Goal: Information Seeking & Learning: Compare options

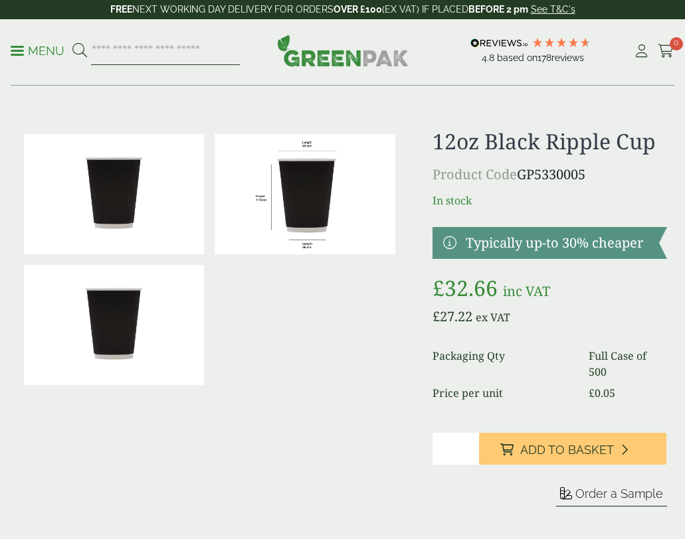
click at [152, 50] on input "search" at bounding box center [165, 51] width 149 height 28
type input "*****"
click at [72, 42] on button at bounding box center [79, 50] width 15 height 17
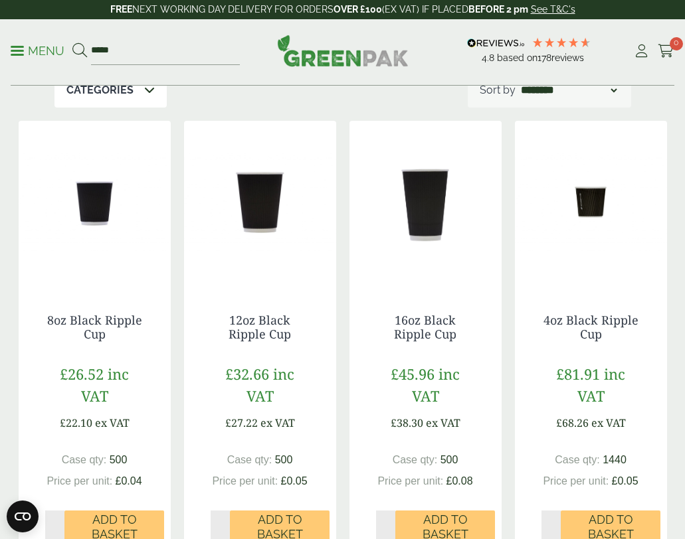
scroll to position [199, 0]
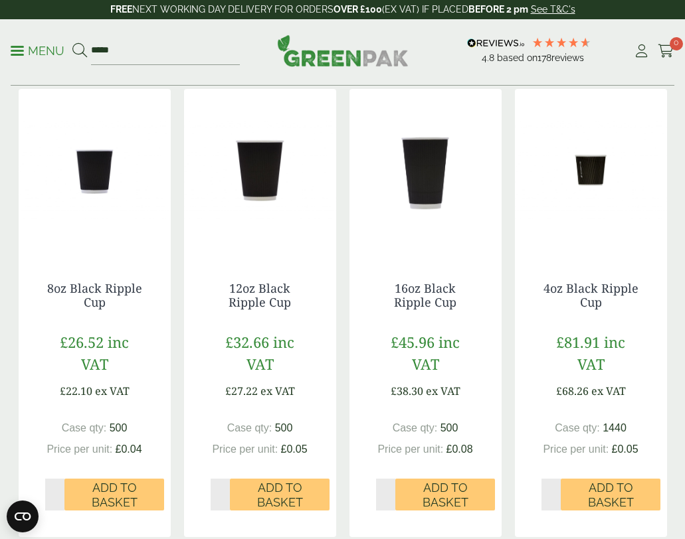
click at [83, 185] on img at bounding box center [95, 172] width 152 height 166
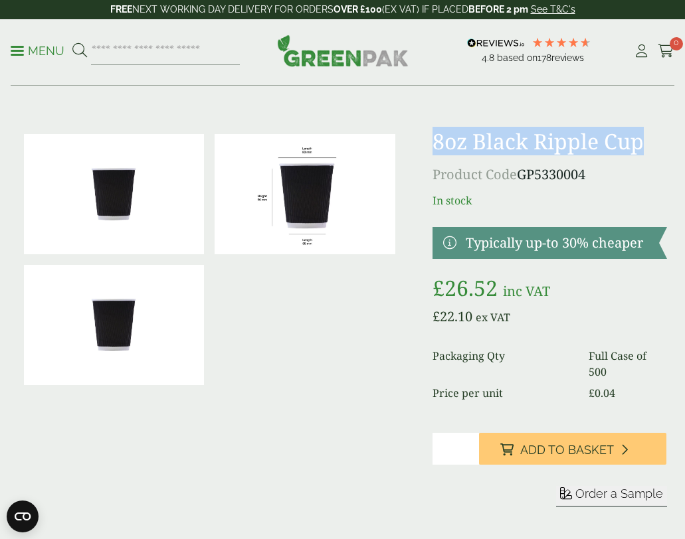
drag, startPoint x: 647, startPoint y: 145, endPoint x: 426, endPoint y: 151, distance: 221.2
click at [426, 151] on div "£" at bounding box center [343, 334] width 664 height 410
copy h1 "8oz Black Ripple Cup"
click at [133, 51] on input "search" at bounding box center [165, 51] width 149 height 28
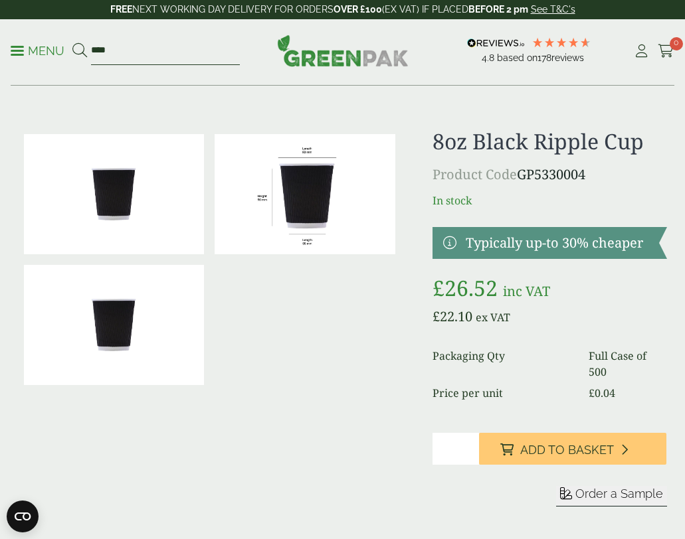
type input "****"
click at [72, 42] on button at bounding box center [79, 50] width 15 height 17
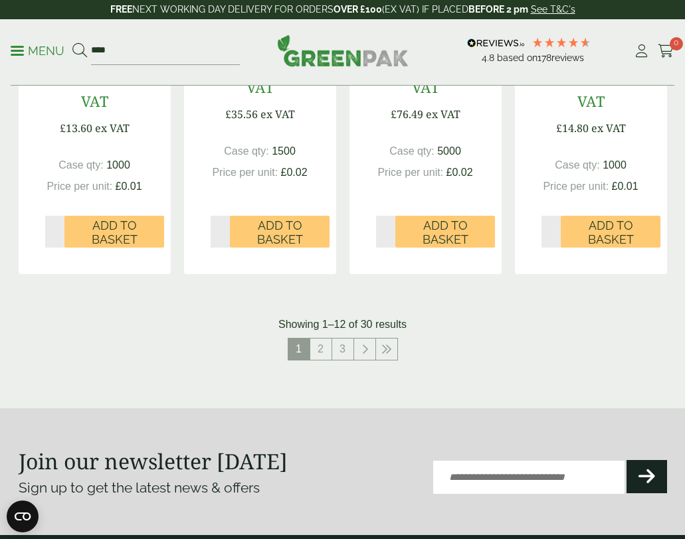
scroll to position [1527, 0]
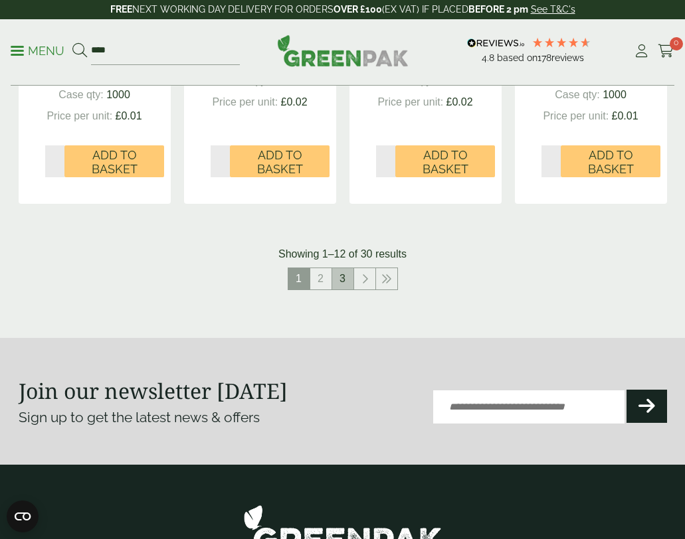
click at [333, 270] on link "3" at bounding box center [342, 278] width 21 height 21
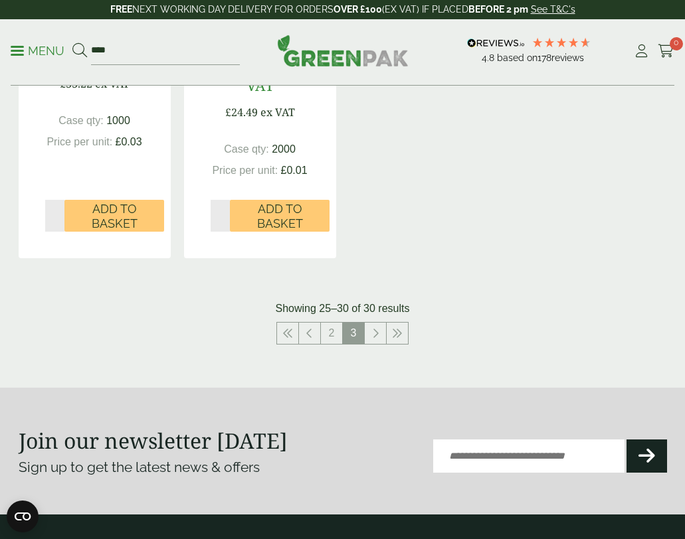
scroll to position [996, 0]
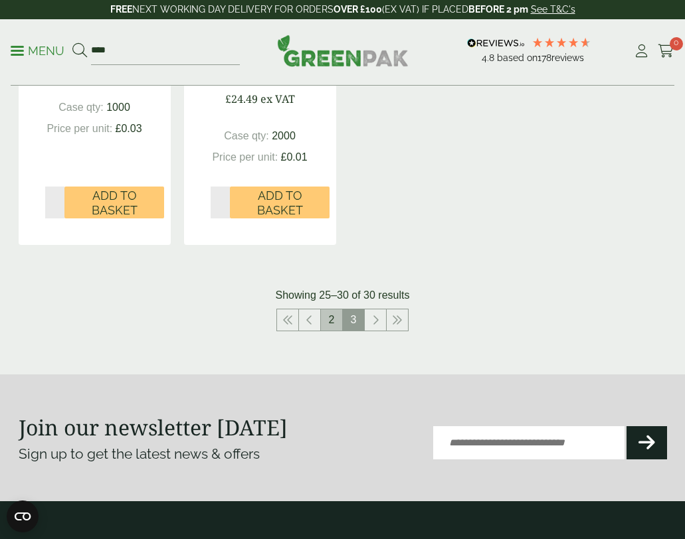
click at [329, 323] on link "2" at bounding box center [331, 319] width 21 height 21
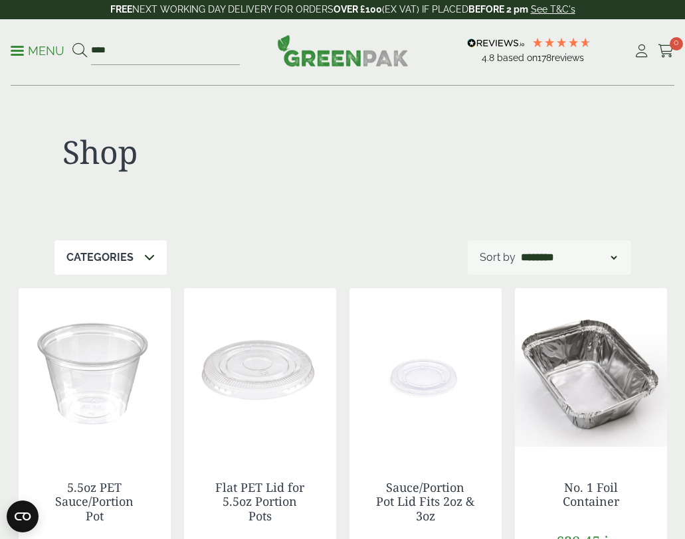
click at [145, 35] on div "Menu **** 4.8 Based on 178 reviews Cart" at bounding box center [342, 52] width 663 height 66
click at [147, 48] on input "****" at bounding box center [165, 51] width 149 height 28
type input "*"
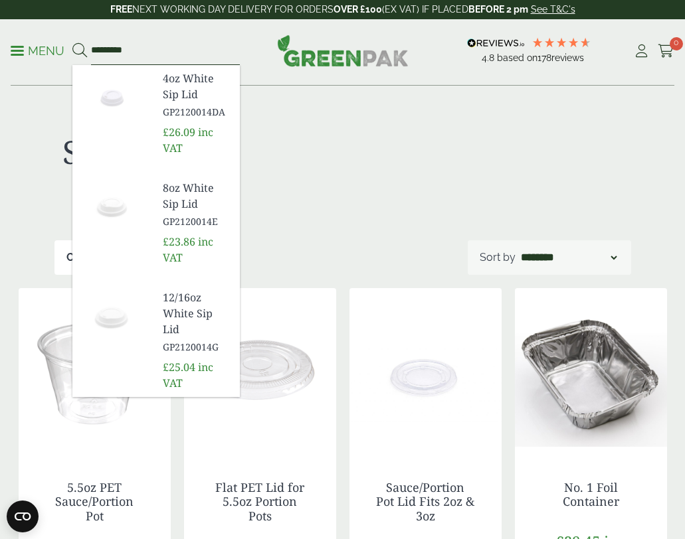
type input "*********"
click at [177, 214] on span "GP2120014E" at bounding box center [196, 221] width 66 height 14
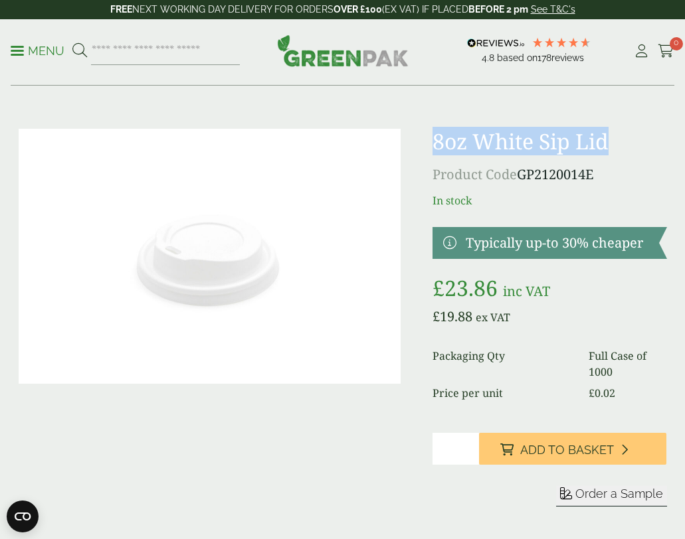
drag, startPoint x: 608, startPoint y: 146, endPoint x: 434, endPoint y: 153, distance: 174.1
click at [434, 154] on h1 "8oz White Sip Lid" at bounding box center [549, 141] width 234 height 25
copy h1 "8oz White Sip Lid"
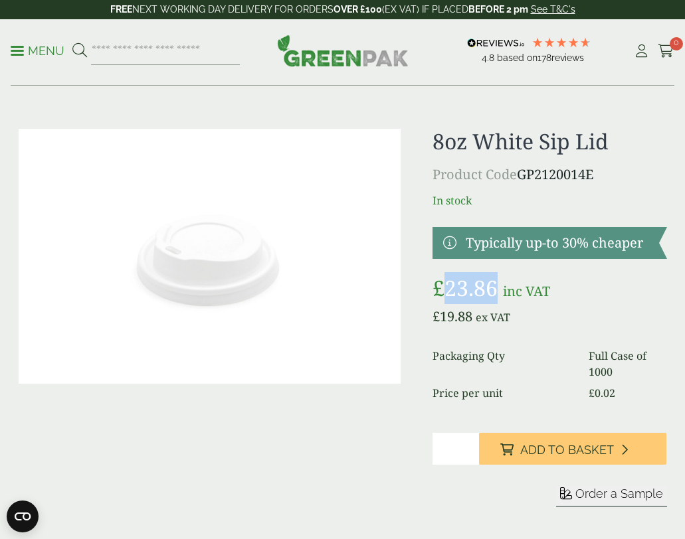
drag, startPoint x: 498, startPoint y: 284, endPoint x: 444, endPoint y: 291, distance: 54.8
click at [444, 291] on span "£ 23.86" at bounding box center [467, 288] width 70 height 29
drag, startPoint x: 479, startPoint y: 282, endPoint x: 479, endPoint y: 263, distance: 19.3
click at [480, 260] on div "8oz White Sip Lid Product Code GP2120014E In stock Typically up-to 30% cheaper …" at bounding box center [549, 334] width 234 height 410
click at [555, 289] on p "£ 23.86 inc VAT" at bounding box center [549, 288] width 234 height 32
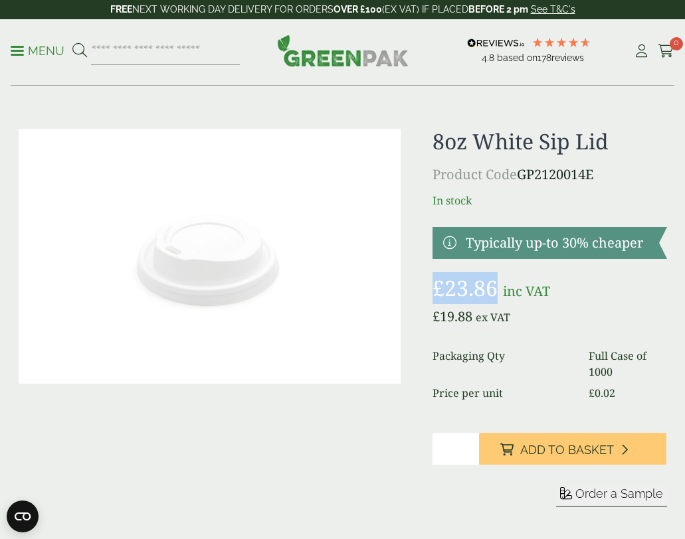
drag, startPoint x: 492, startPoint y: 292, endPoint x: 418, endPoint y: 299, distance: 74.7
click at [418, 299] on div "8oz White Sip Lid Product Code GP2120014E In stock" at bounding box center [343, 334] width 664 height 410
copy bdi "£ 23.86"
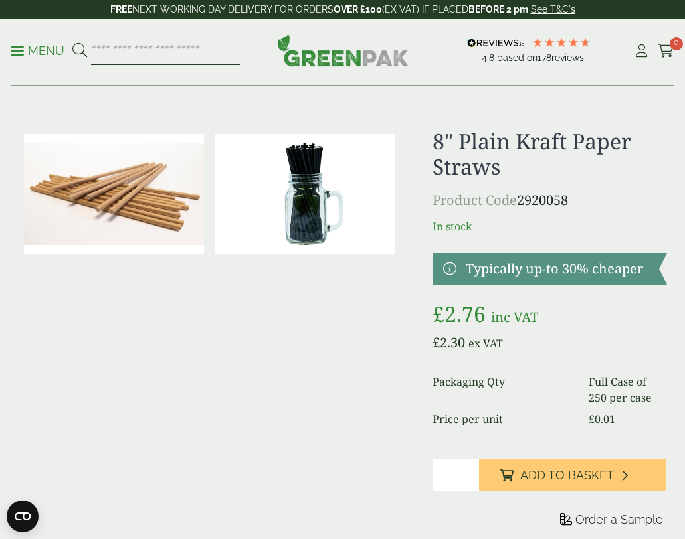
click at [157, 53] on input "search" at bounding box center [165, 51] width 149 height 28
type input "******"
click at [72, 42] on button at bounding box center [79, 50] width 15 height 17
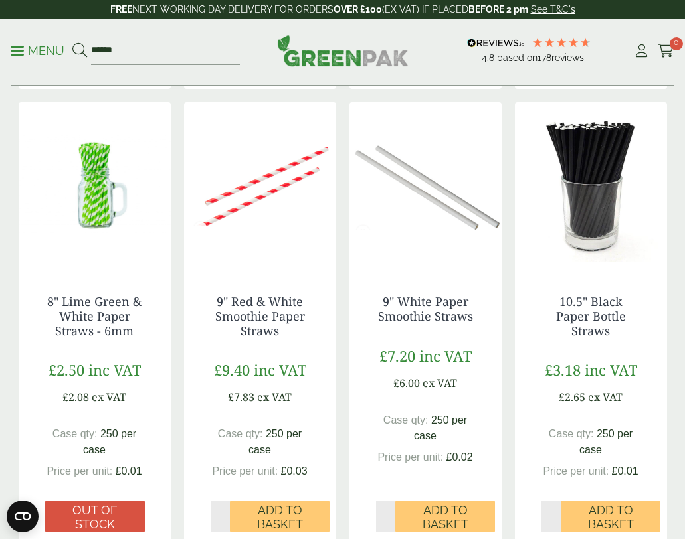
scroll to position [664, 0]
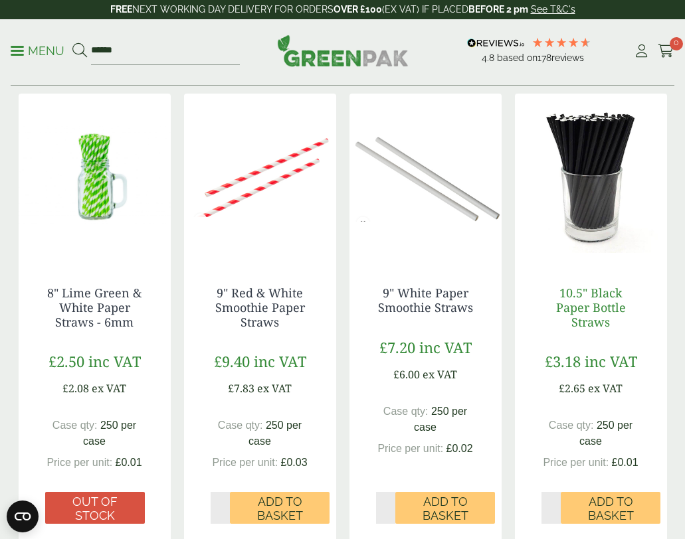
click at [590, 301] on link "10.5" Black Paper Bottle Straws" at bounding box center [591, 307] width 70 height 44
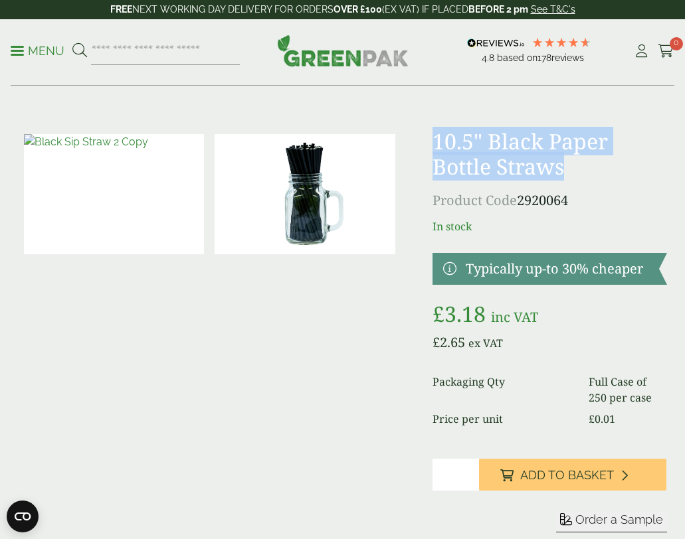
drag, startPoint x: 567, startPoint y: 171, endPoint x: 427, endPoint y: 144, distance: 142.6
click at [427, 144] on div "£" at bounding box center [343, 347] width 664 height 436
copy h1 "10.5" Black Paper Bottle Straws"
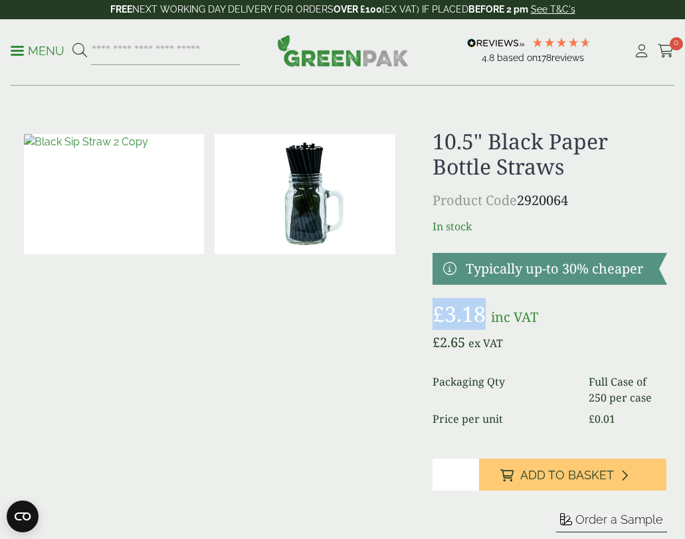
drag, startPoint x: 481, startPoint y: 314, endPoint x: 439, endPoint y: 313, distance: 42.5
click at [436, 320] on bdi "£ 3.18" at bounding box center [458, 313] width 53 height 29
copy bdi "£ 3.18"
